Goal: Browse casually

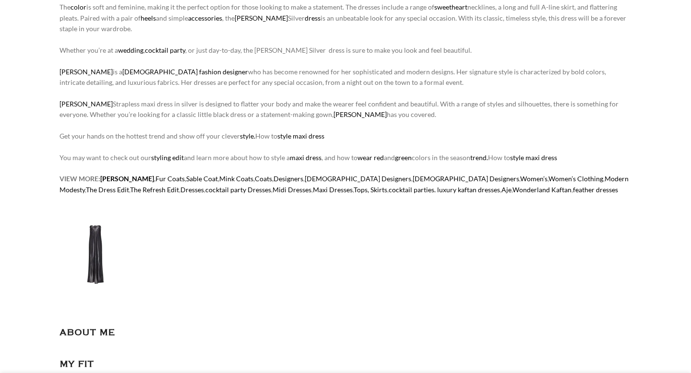
scroll to position [160, 0]
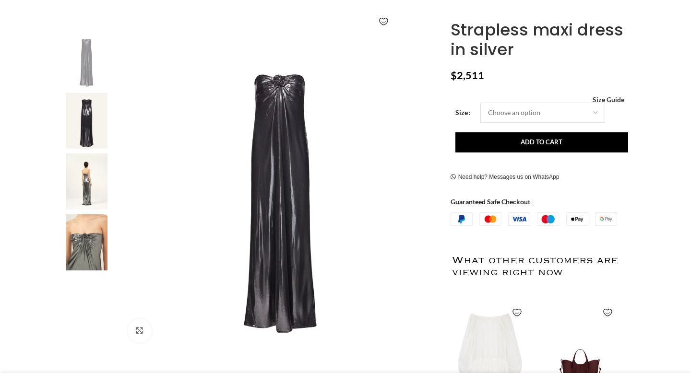
click at [93, 193] on img at bounding box center [86, 181] width 59 height 56
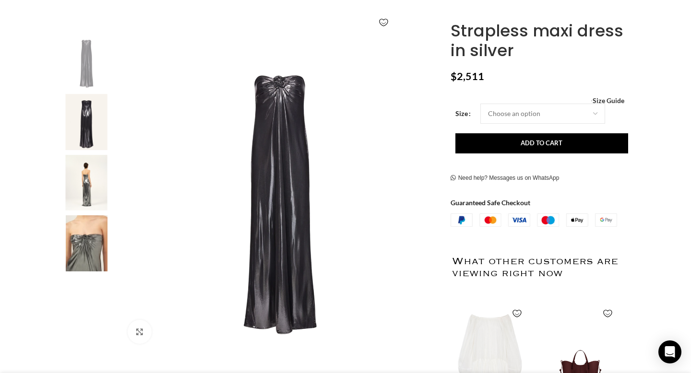
click at [82, 188] on img "3 / 4" at bounding box center [86, 183] width 59 height 56
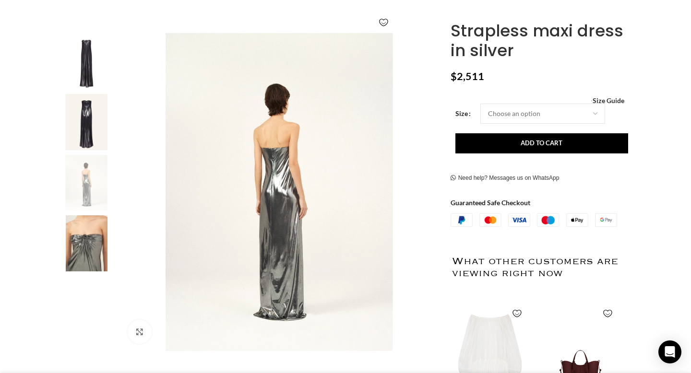
click at [85, 231] on img "4 / 4" at bounding box center [86, 243] width 59 height 56
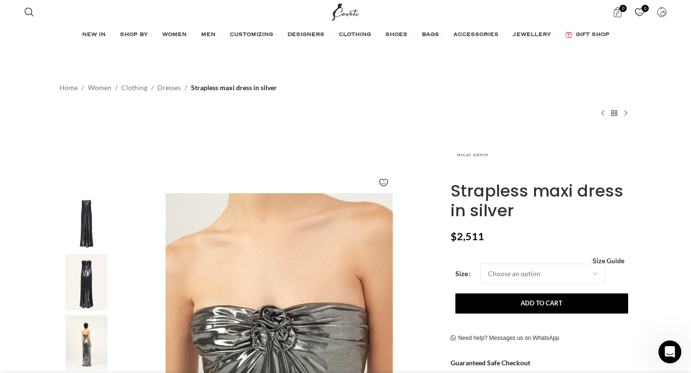
scroll to position [0, 404]
